Goal: Information Seeking & Learning: Learn about a topic

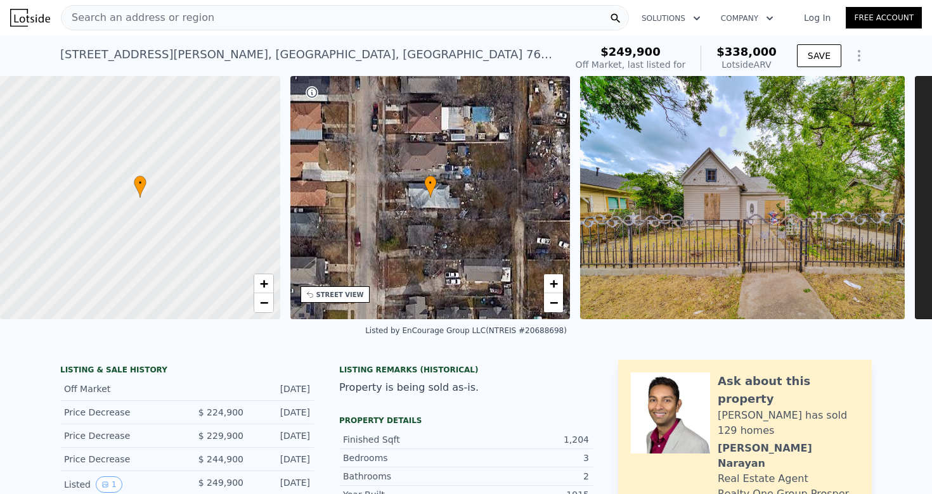
click at [281, 26] on div "Search an address or region" at bounding box center [345, 17] width 568 height 25
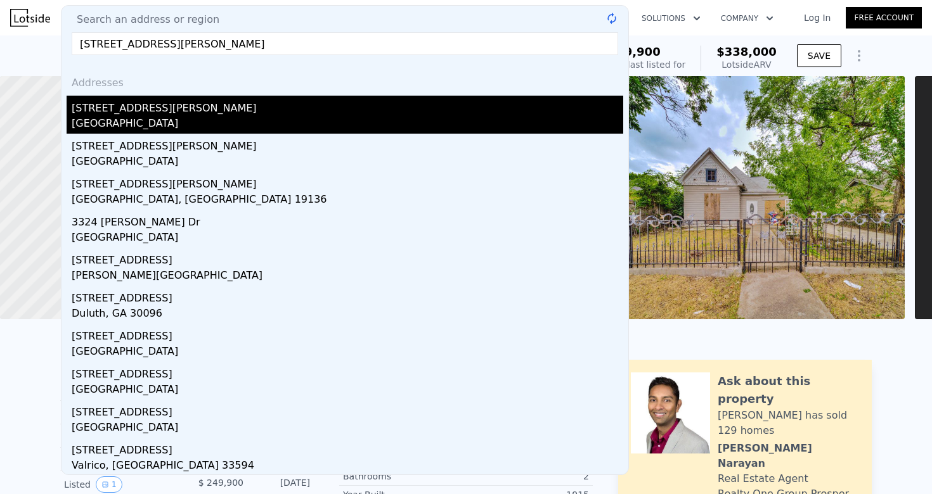
type input "[STREET_ADDRESS][PERSON_NAME]"
click at [219, 110] on div "[STREET_ADDRESS][PERSON_NAME]" at bounding box center [347, 106] width 551 height 20
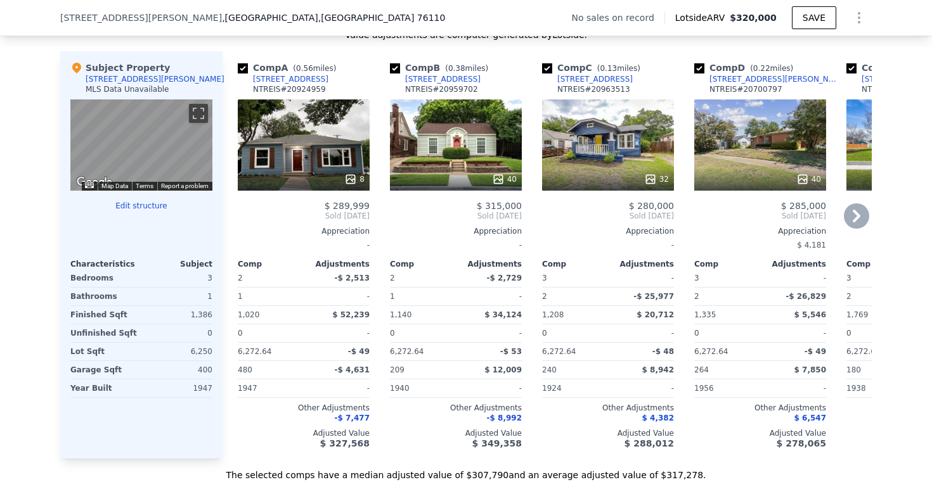
scroll to position [1216, 0]
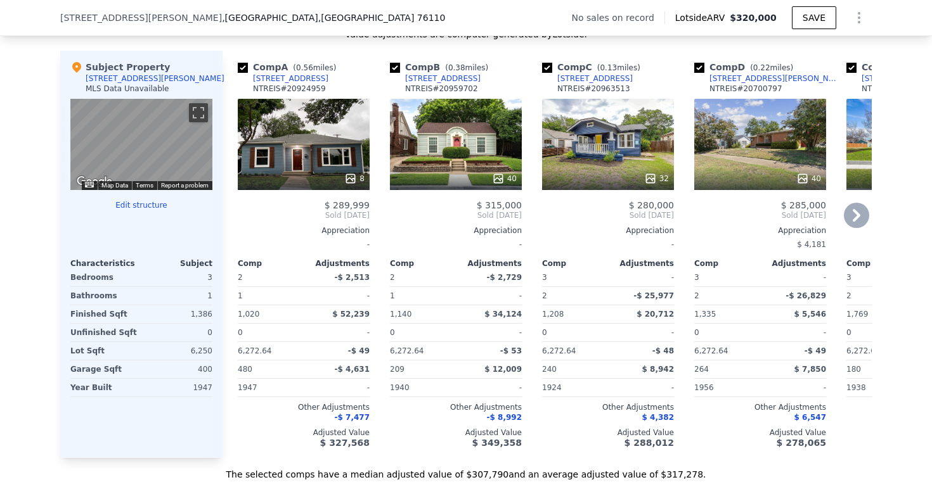
click at [858, 215] on icon at bounding box center [857, 215] width 8 height 13
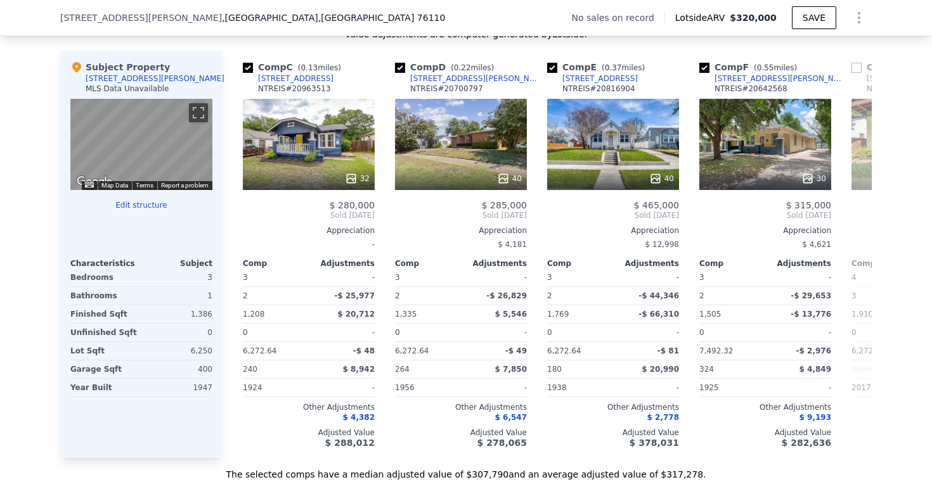
scroll to position [0, 304]
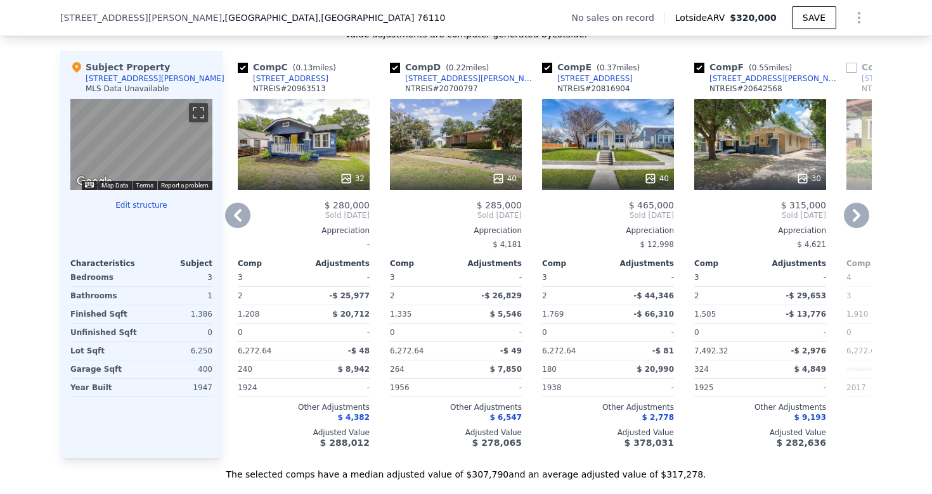
click at [858, 215] on icon at bounding box center [857, 215] width 8 height 13
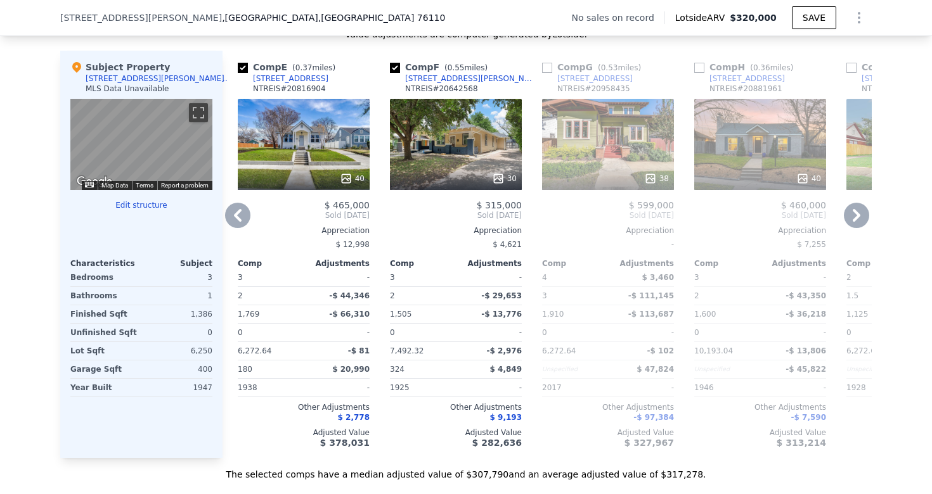
click at [858, 215] on icon at bounding box center [857, 215] width 8 height 13
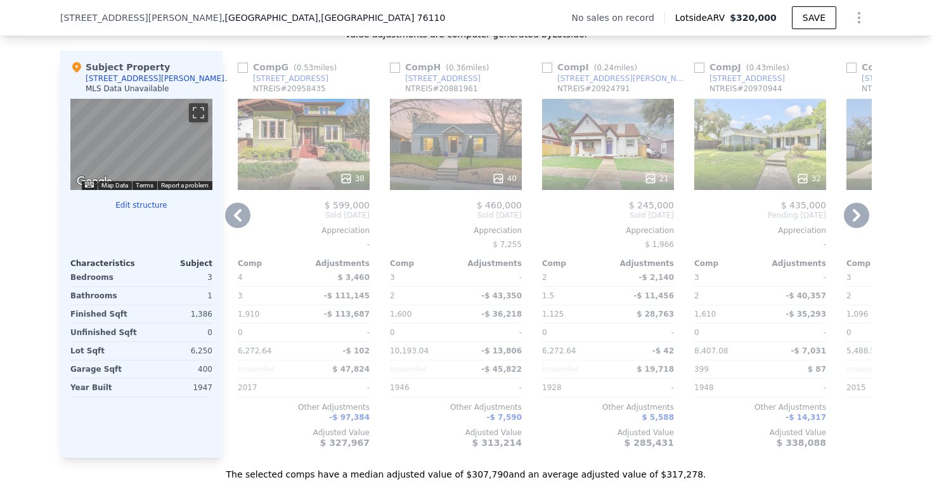
click at [858, 215] on icon at bounding box center [857, 215] width 8 height 13
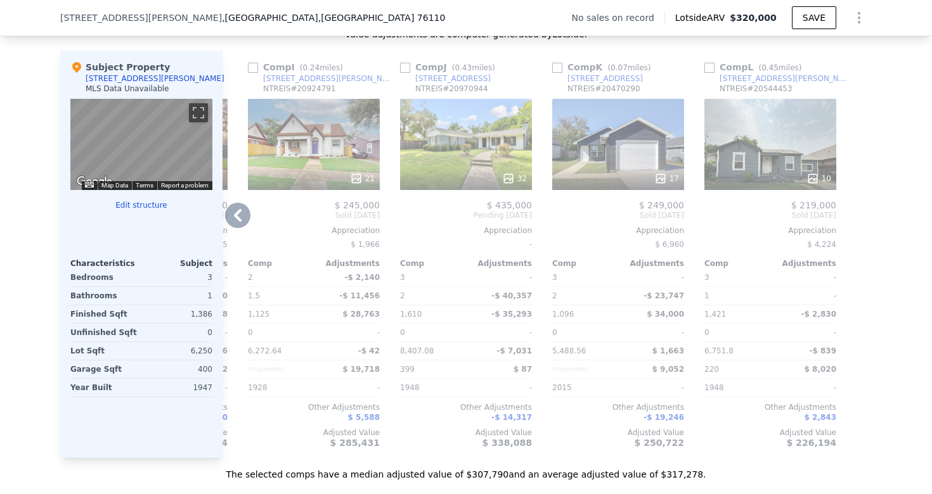
click at [245, 216] on icon at bounding box center [237, 215] width 25 height 25
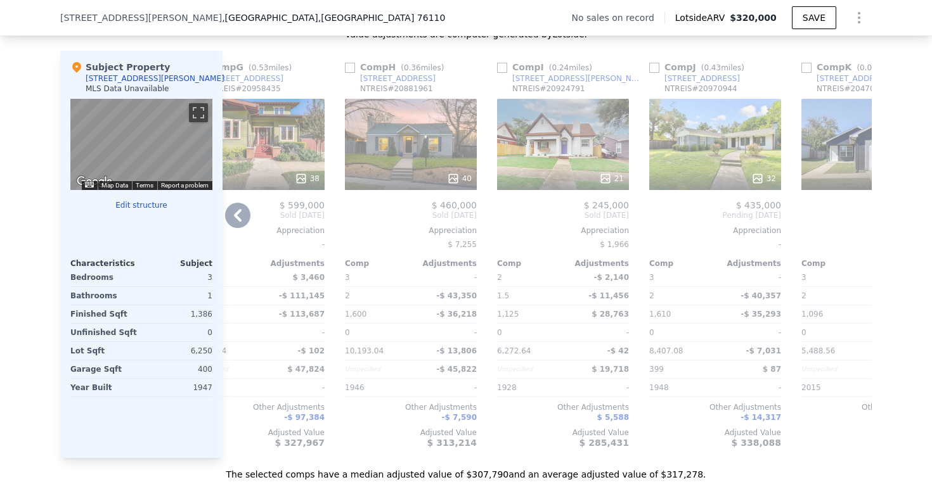
click at [245, 216] on span "Sold [DATE]" at bounding box center [259, 215] width 132 height 10
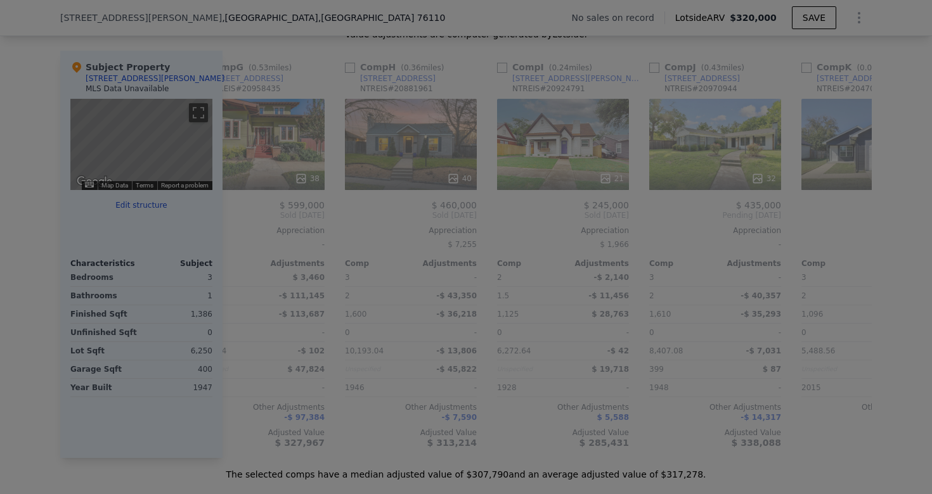
scroll to position [0, 903]
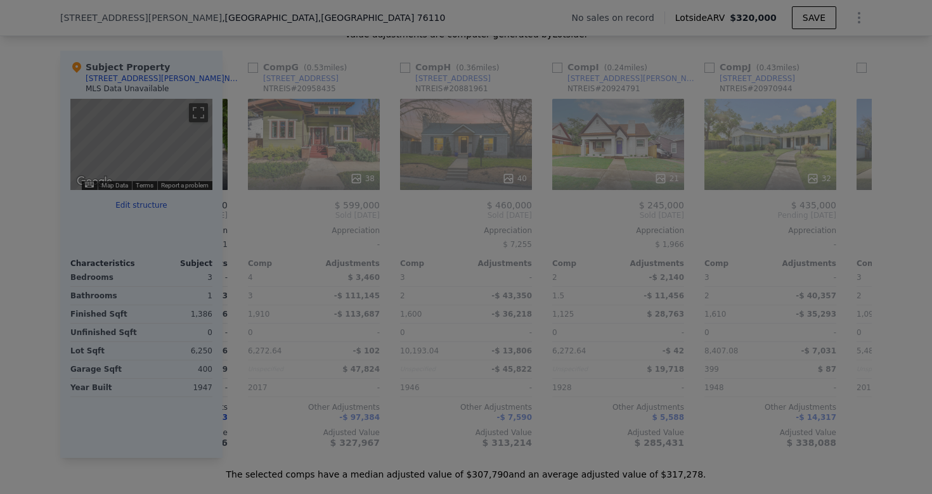
click at [245, 216] on img at bounding box center [331, 211] width 347 height 231
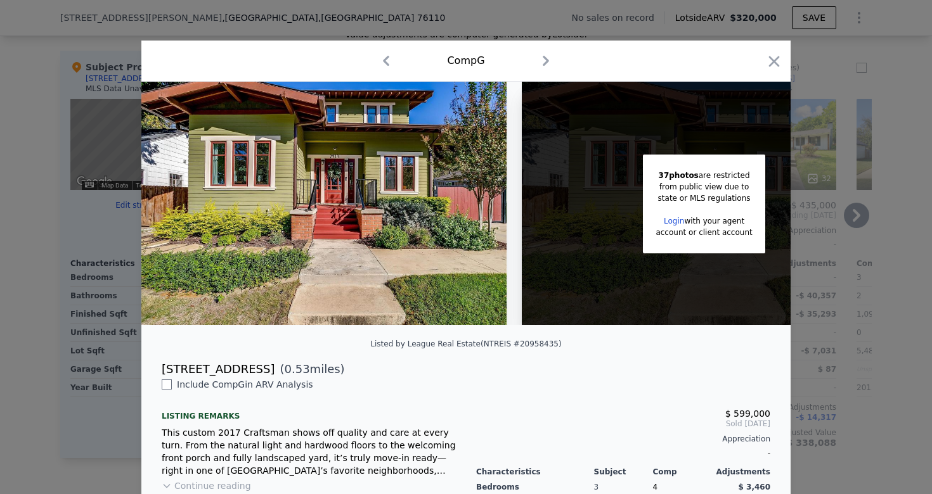
click at [37, 150] on div at bounding box center [466, 247] width 932 height 494
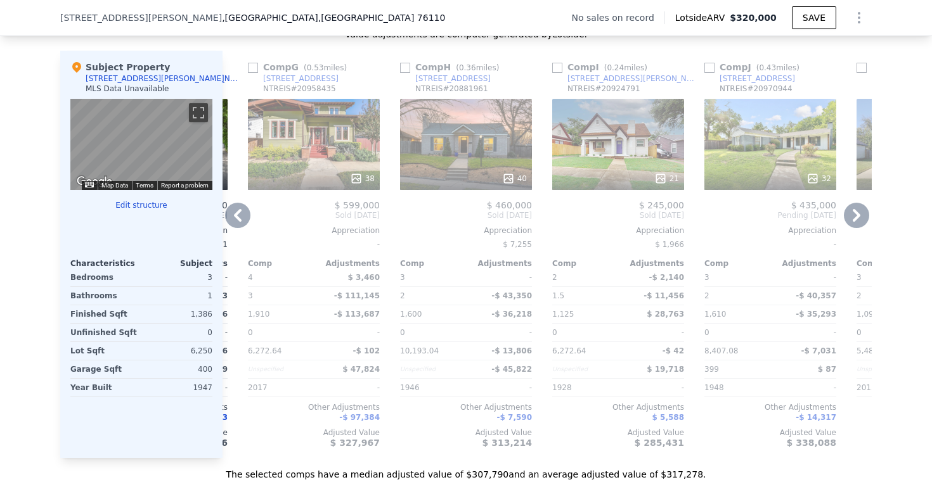
click at [234, 222] on icon at bounding box center [237, 215] width 25 height 25
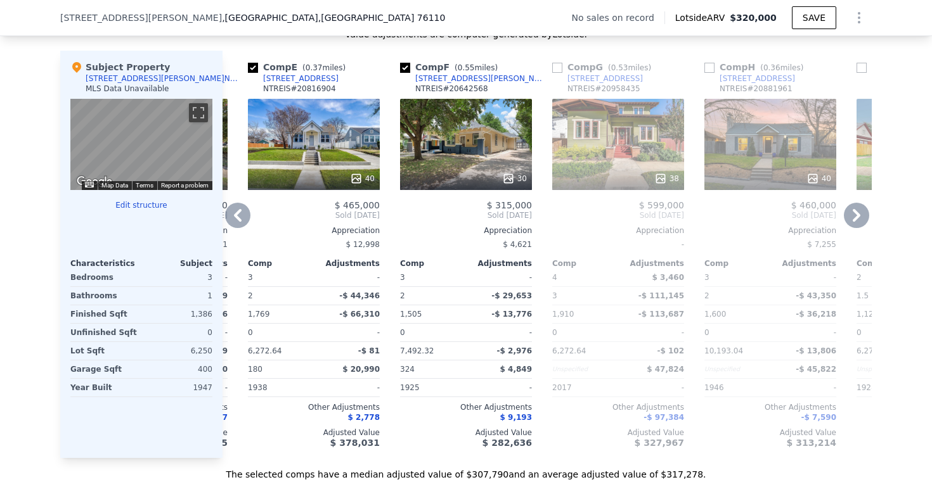
click at [236, 215] on icon at bounding box center [238, 215] width 8 height 13
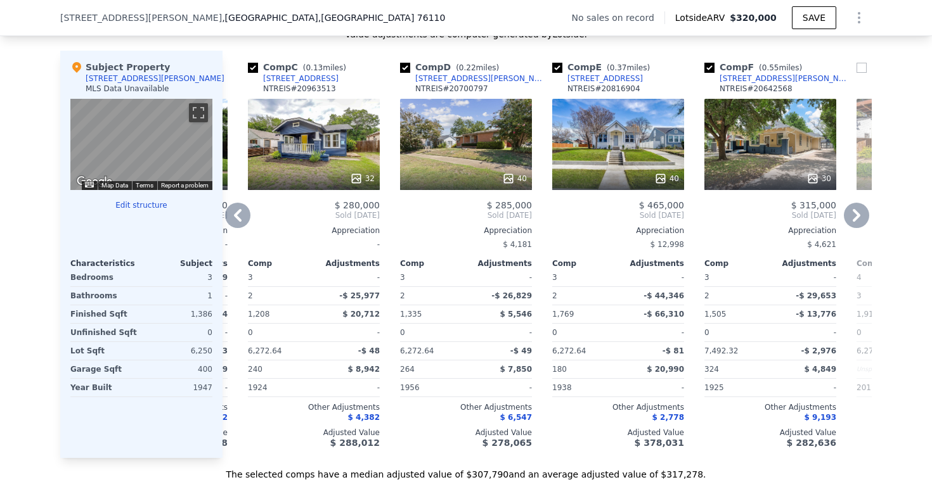
click at [236, 215] on icon at bounding box center [238, 215] width 8 height 13
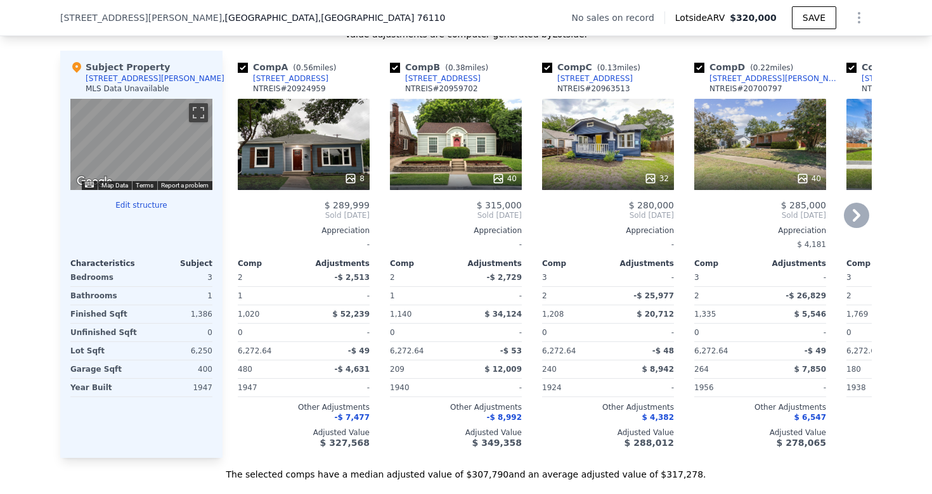
click at [325, 151] on div "8" at bounding box center [304, 144] width 132 height 91
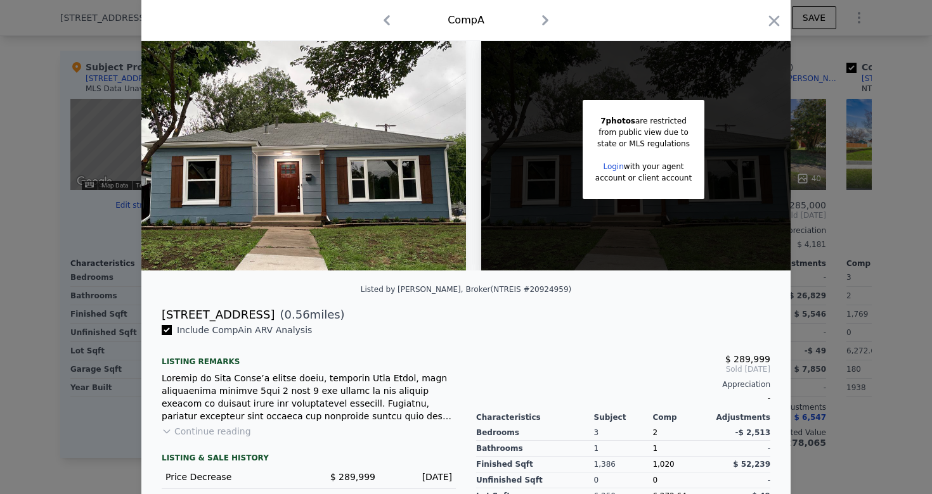
scroll to position [57, 0]
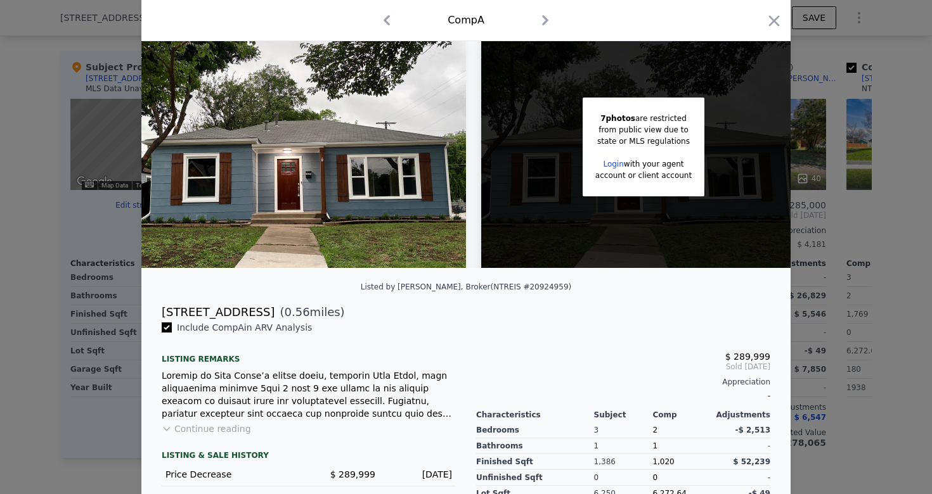
click at [242, 428] on button "Continue reading" at bounding box center [206, 429] width 89 height 13
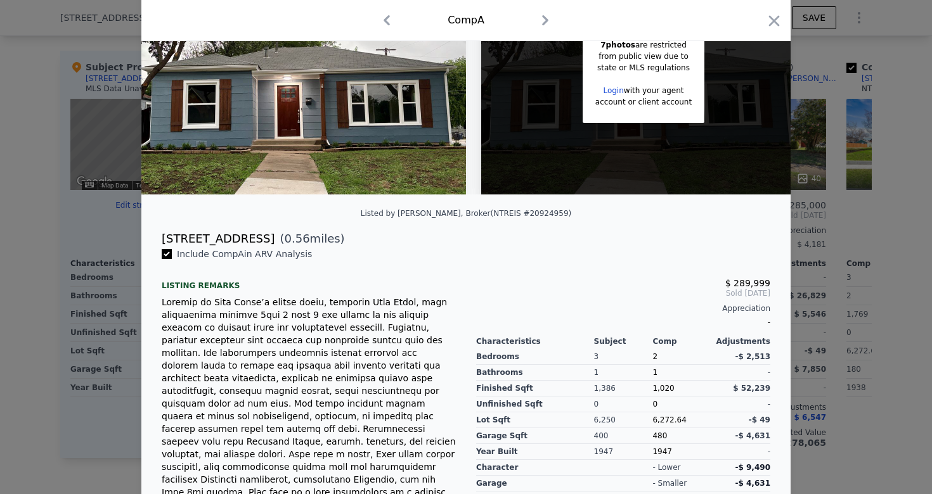
scroll to position [0, 0]
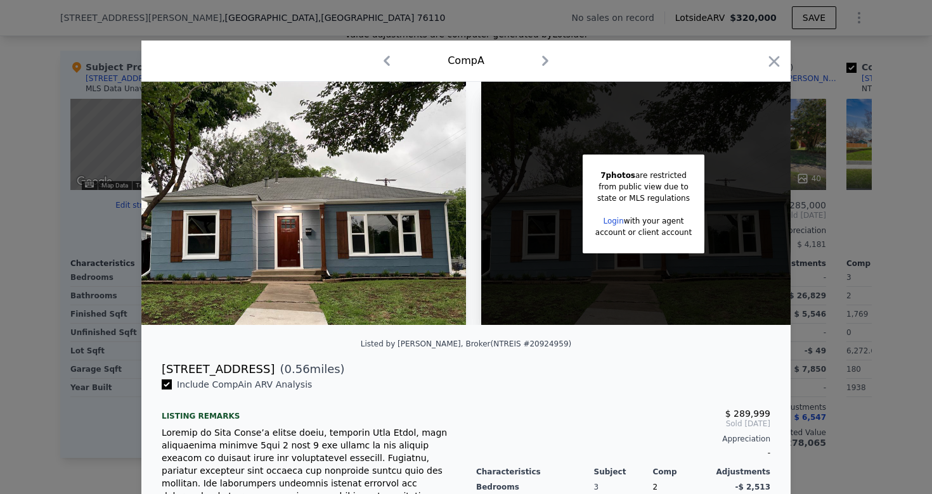
click at [36, 227] on div at bounding box center [466, 247] width 932 height 494
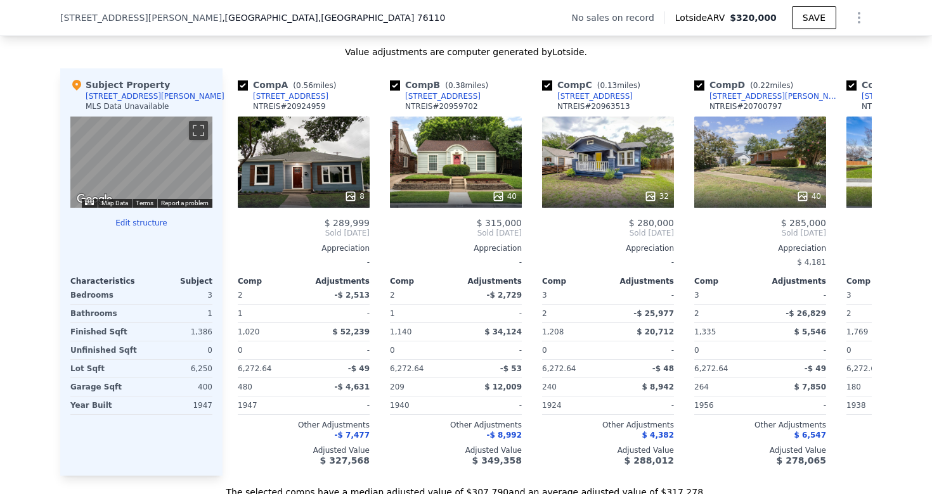
scroll to position [1195, 0]
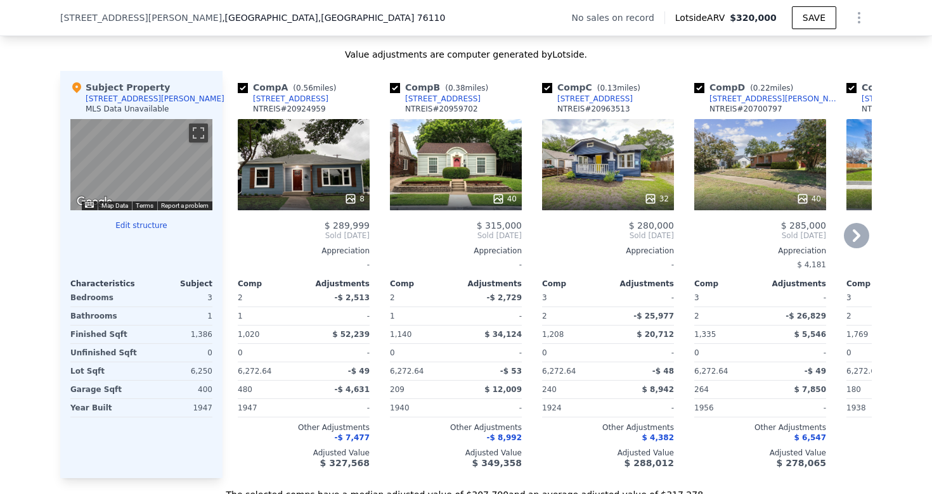
click at [621, 174] on div "32" at bounding box center [608, 164] width 132 height 91
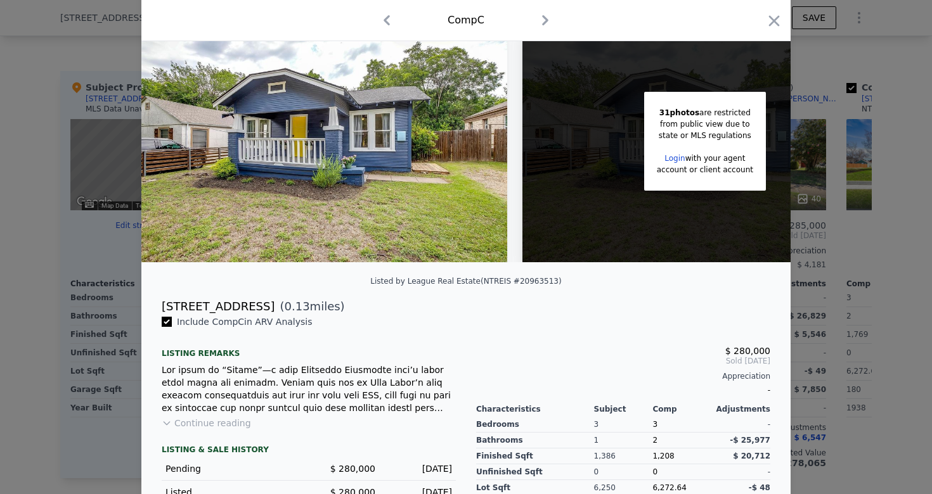
scroll to position [55, 0]
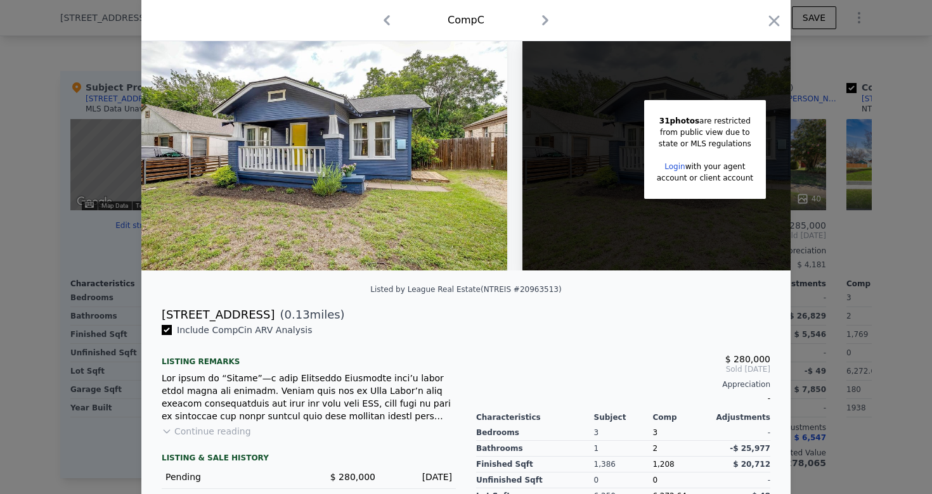
click at [434, 196] on img at bounding box center [324, 148] width 366 height 243
click at [234, 430] on button "Continue reading" at bounding box center [206, 431] width 89 height 13
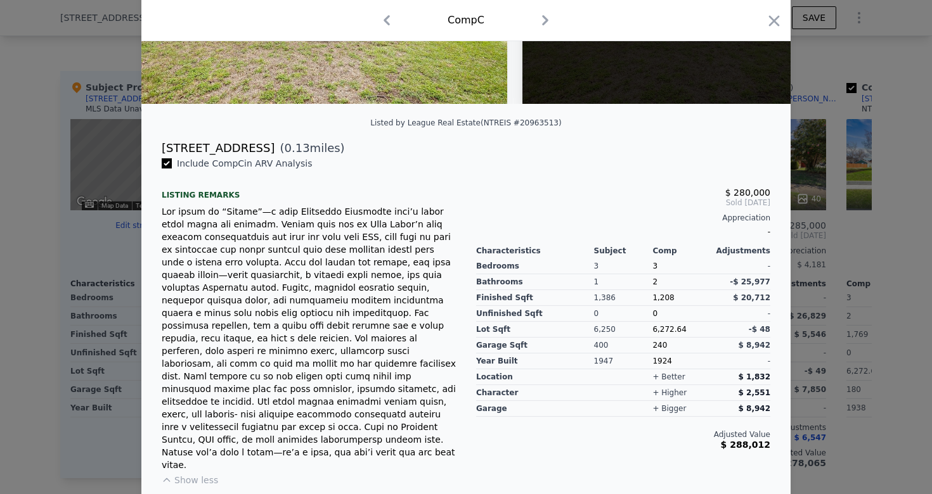
scroll to position [235, 0]
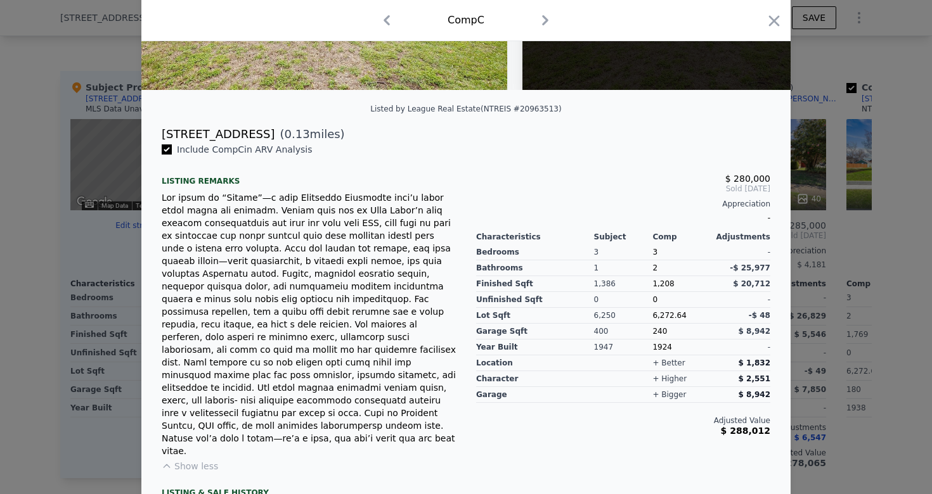
click at [39, 93] on div at bounding box center [466, 247] width 932 height 494
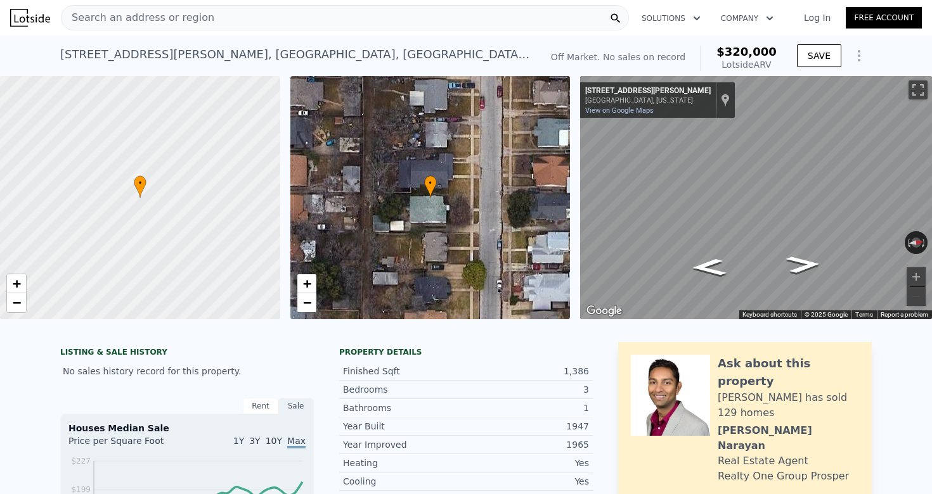
click at [248, 23] on div "Search an address or region" at bounding box center [345, 17] width 568 height 25
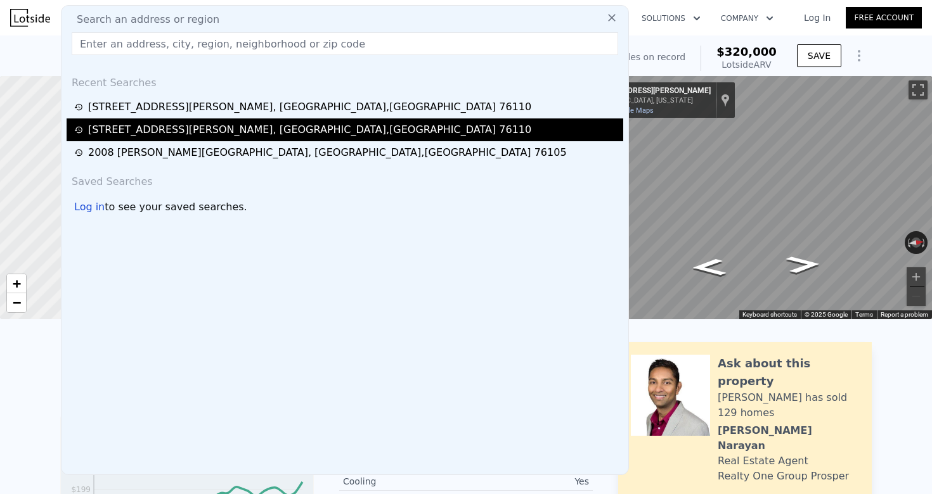
click at [160, 127] on div "[STREET_ADDRESS][PERSON_NAME]" at bounding box center [309, 129] width 443 height 15
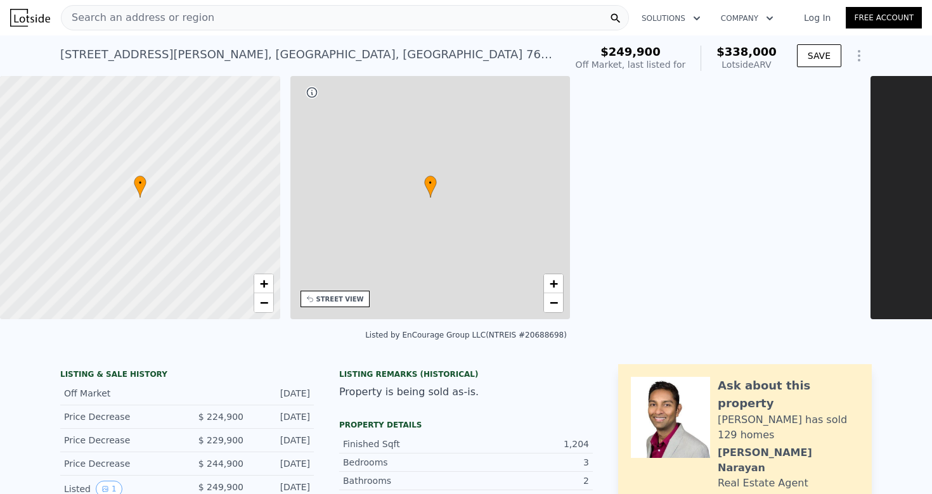
checkbox input "false"
type input "$ 338,000"
type input "3"
type input "2"
type input "916"
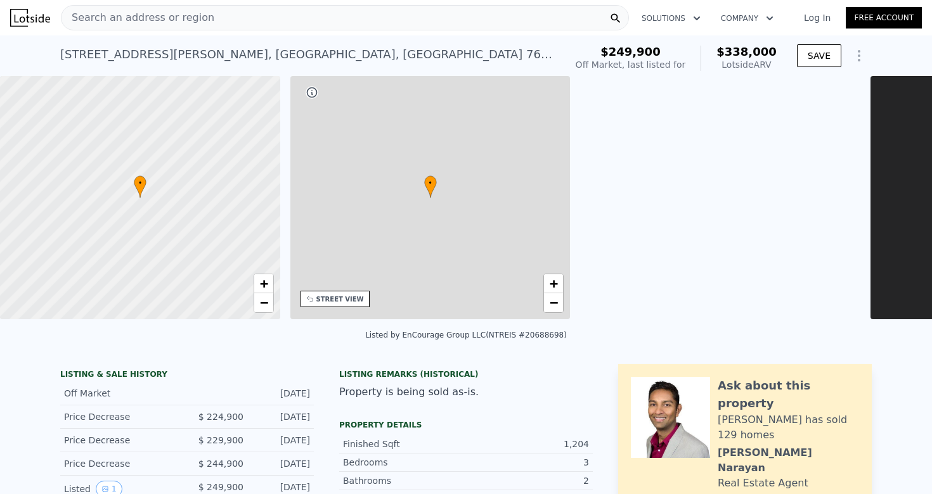
type input "1538"
type input "4878.72"
type input "11630.52"
type input "$ 78,140"
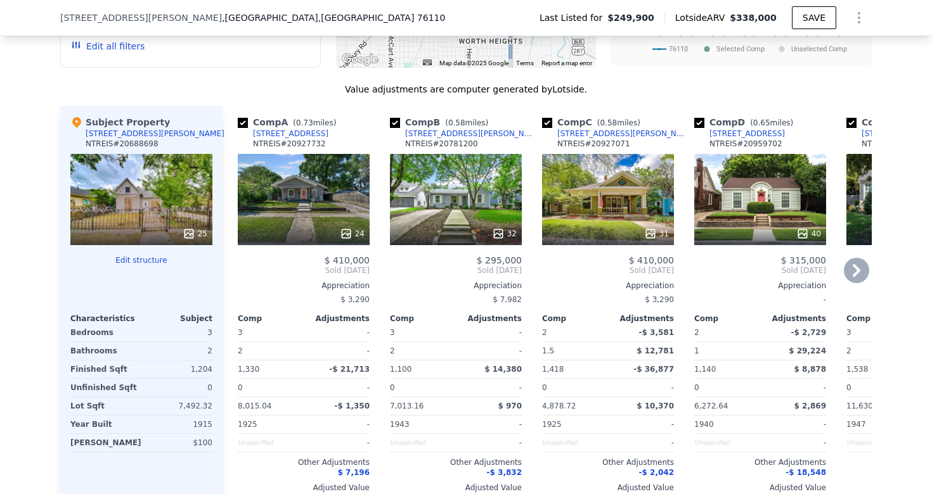
scroll to position [1314, 0]
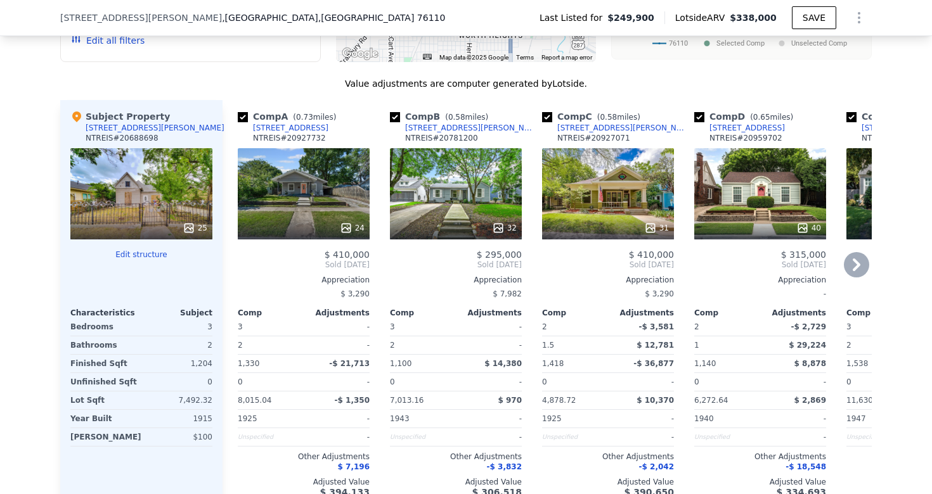
click at [864, 266] on icon at bounding box center [856, 264] width 25 height 25
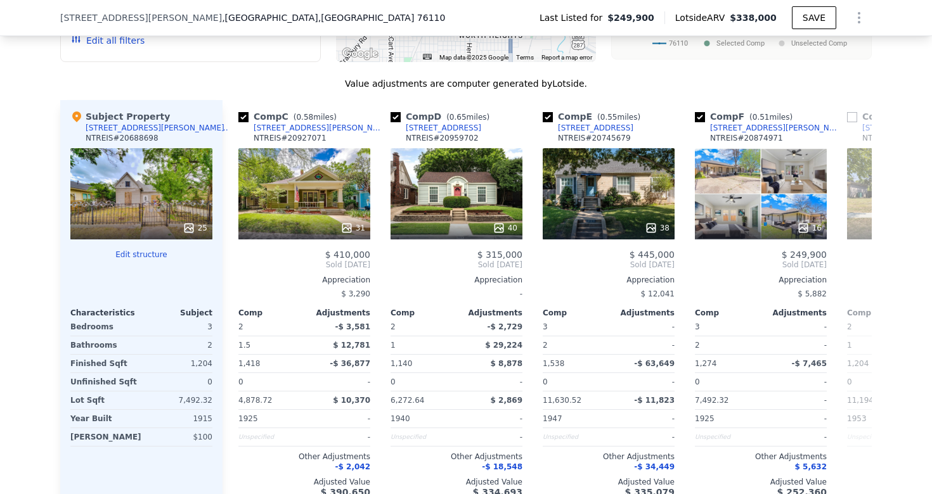
scroll to position [0, 304]
click at [858, 269] on icon at bounding box center [856, 264] width 25 height 25
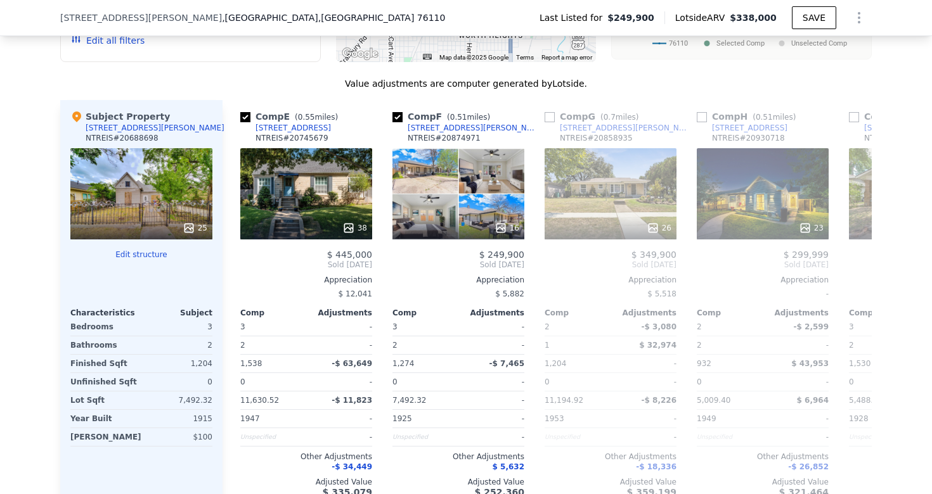
scroll to position [0, 609]
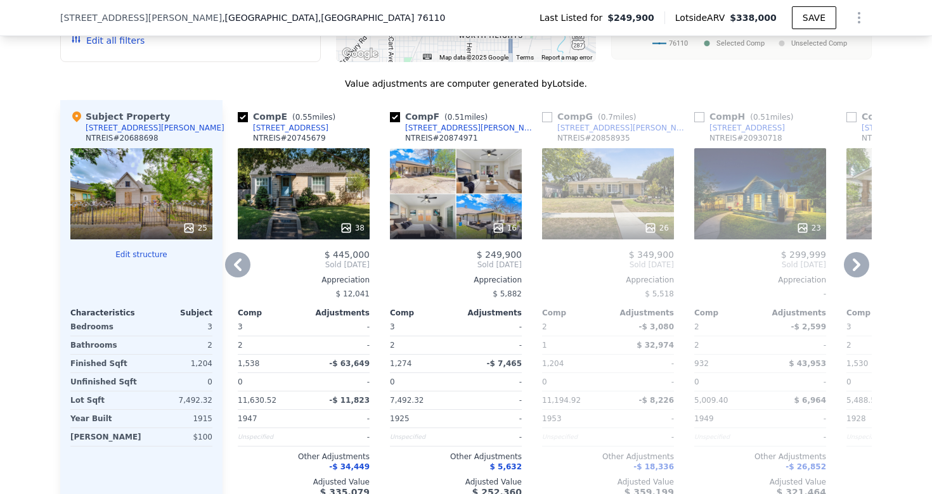
click at [858, 269] on icon at bounding box center [856, 264] width 25 height 25
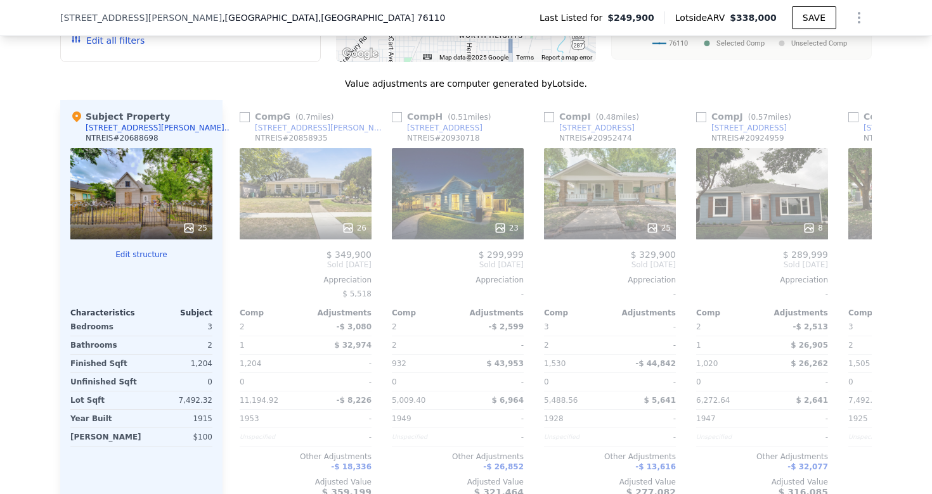
scroll to position [0, 913]
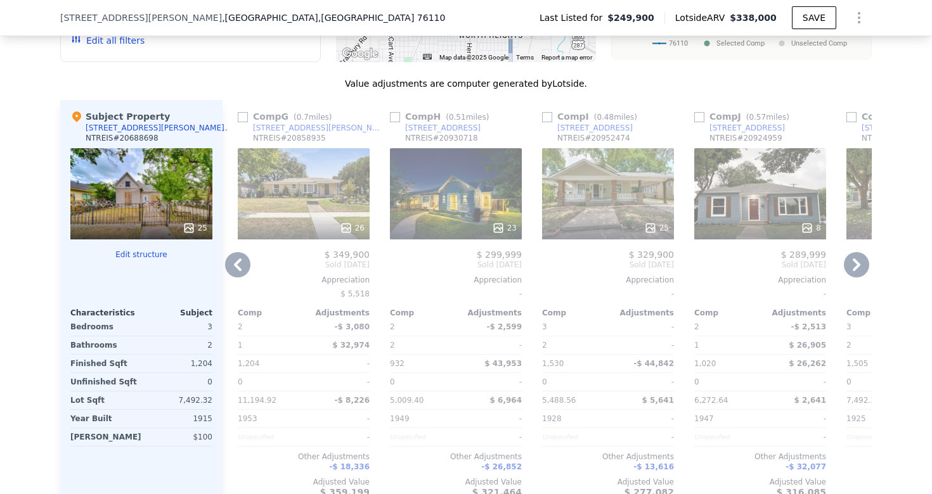
click at [858, 269] on icon at bounding box center [856, 264] width 25 height 25
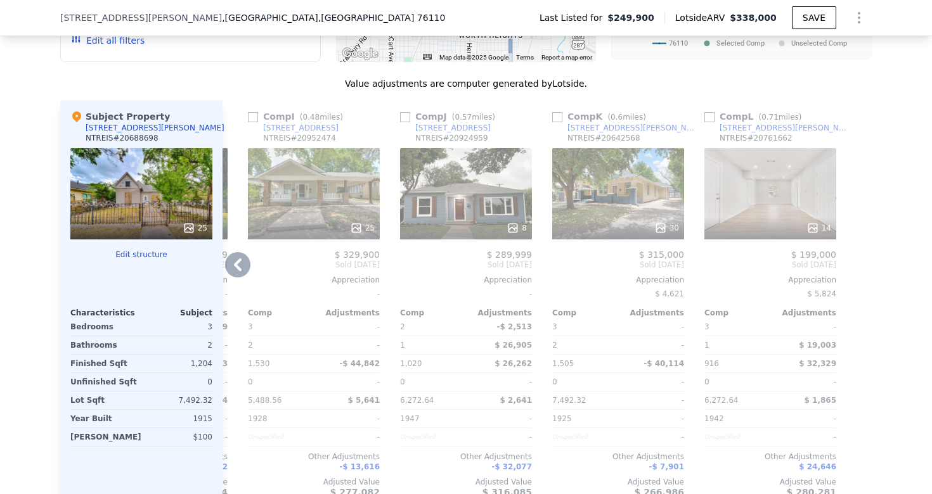
click at [858, 269] on div at bounding box center [861, 304] width 20 height 408
click at [247, 267] on icon at bounding box center [237, 264] width 25 height 25
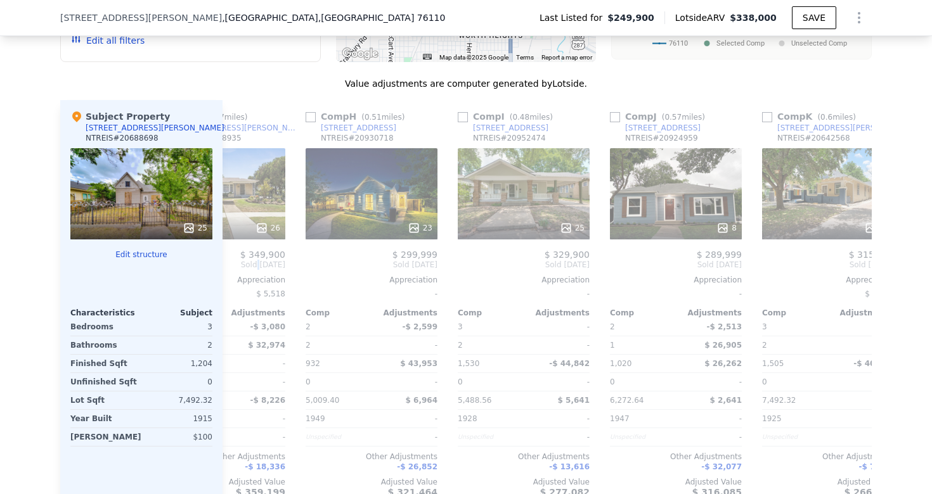
click at [247, 267] on span "Sold [DATE]" at bounding box center [219, 265] width 132 height 10
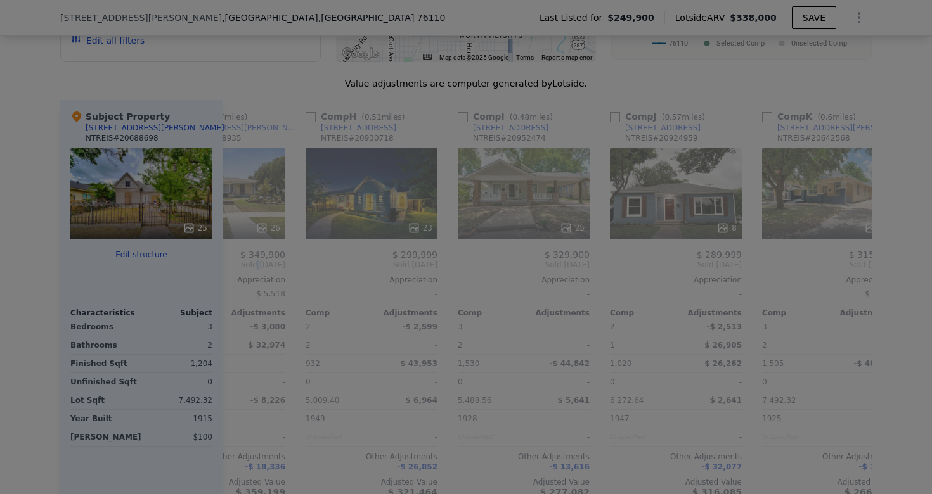
scroll to position [0, 903]
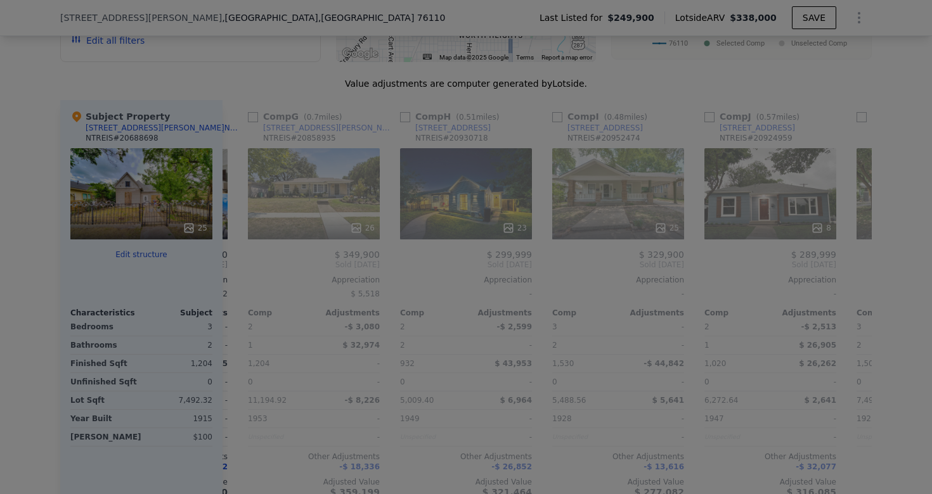
click at [247, 267] on img at bounding box center [331, 213] width 347 height 231
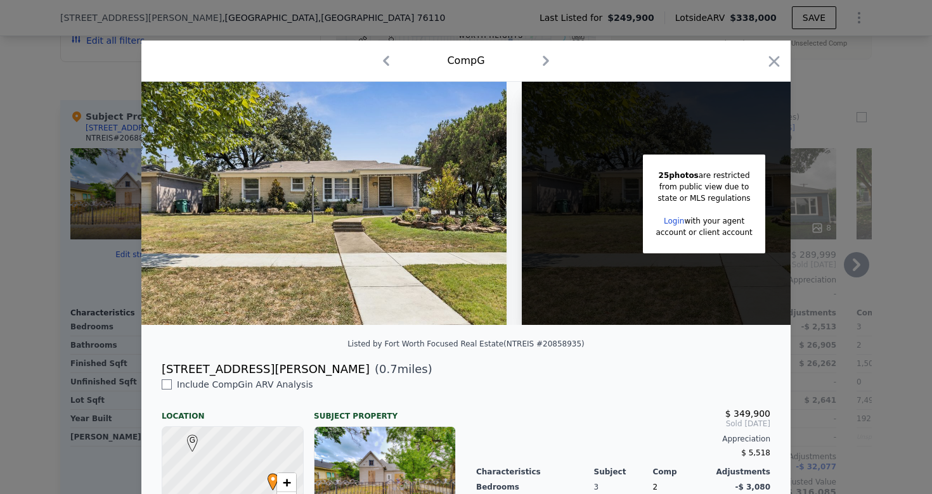
click at [34, 238] on div at bounding box center [466, 247] width 932 height 494
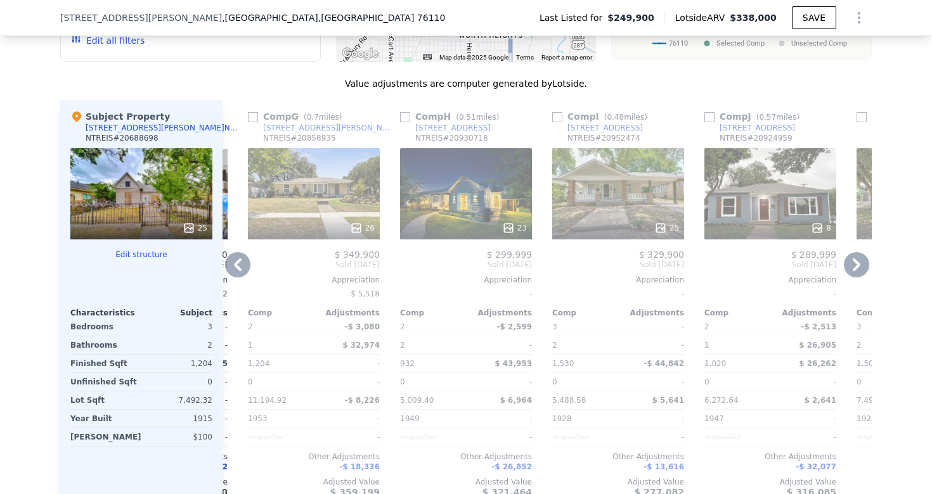
click at [241, 255] on icon at bounding box center [237, 264] width 25 height 25
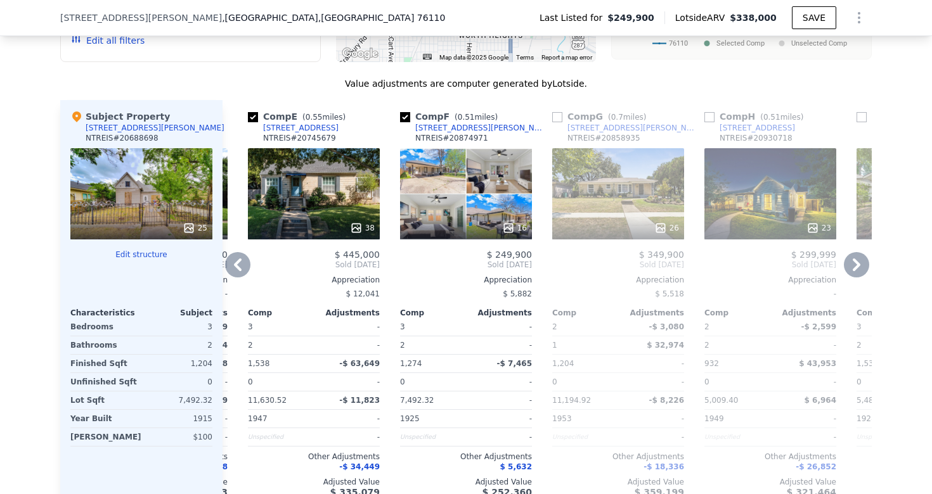
click at [234, 265] on icon at bounding box center [237, 264] width 25 height 25
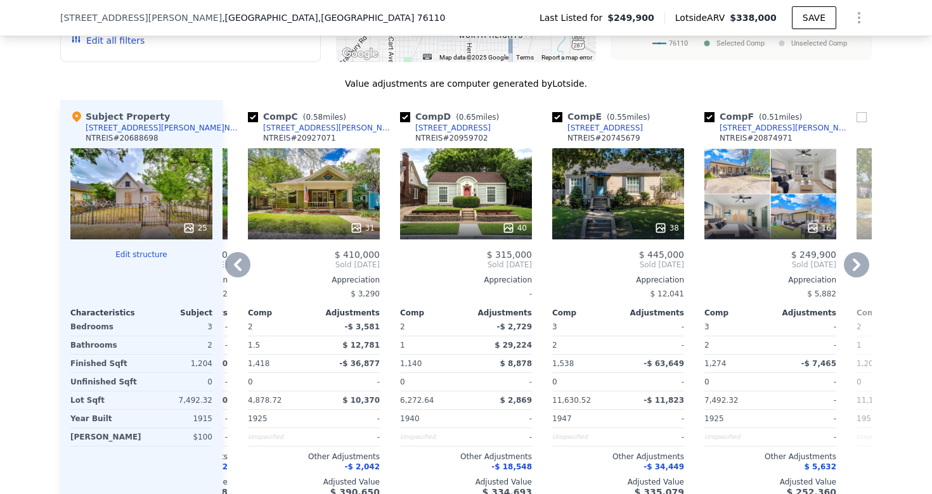
click at [232, 267] on icon at bounding box center [237, 264] width 25 height 25
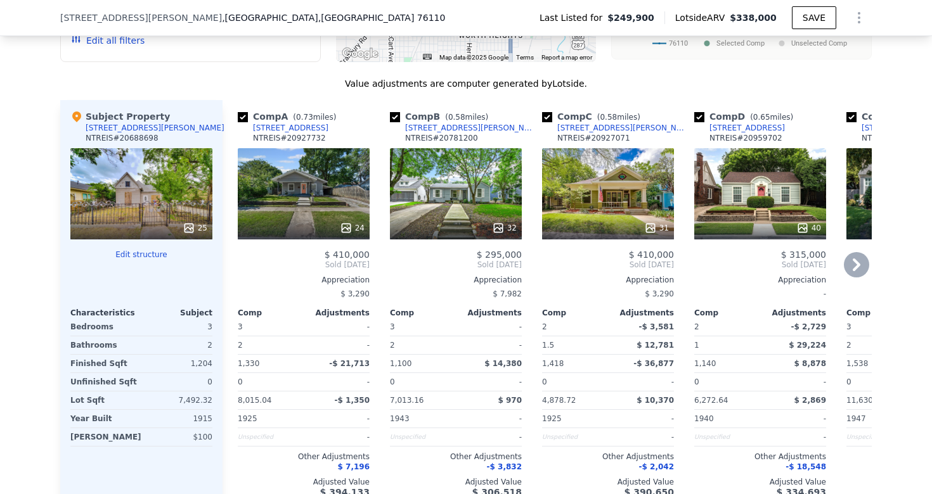
click at [314, 221] on div at bounding box center [304, 228] width 132 height 23
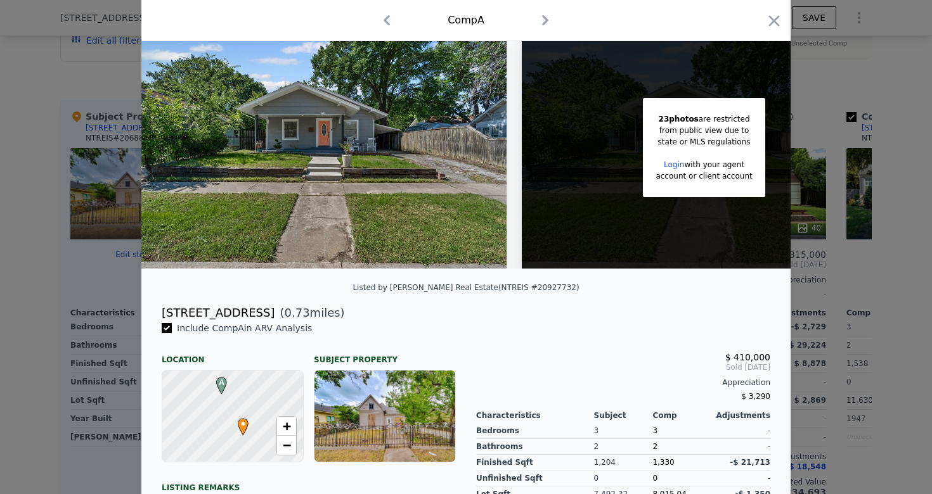
scroll to position [14, 0]
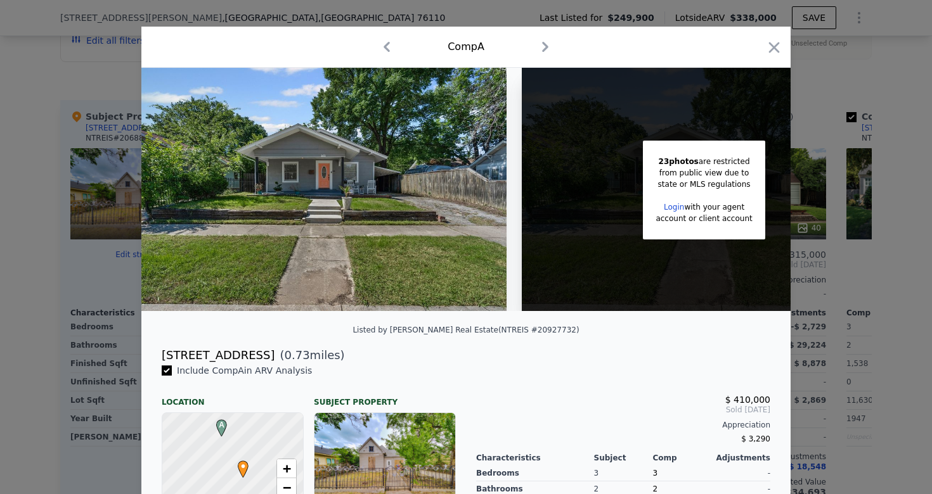
click at [383, 248] on img at bounding box center [323, 189] width 365 height 243
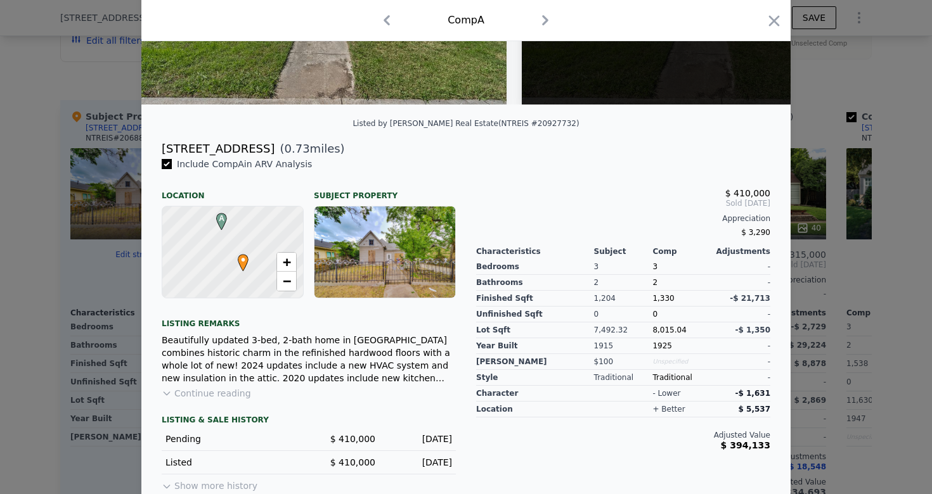
scroll to position [223, 0]
